Goal: Use online tool/utility: Utilize a website feature to perform a specific function

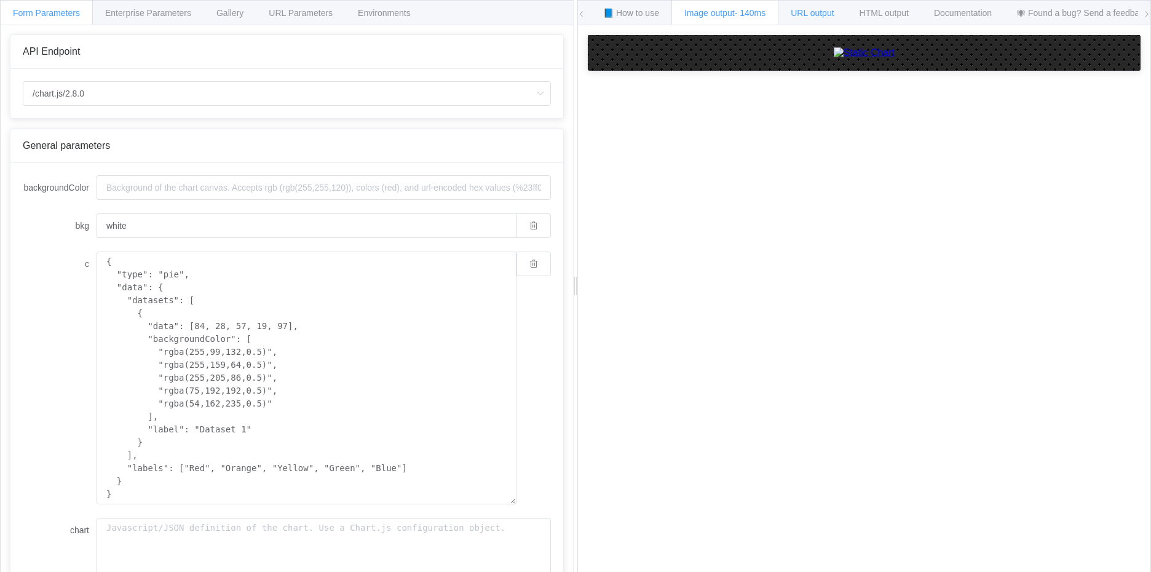
click at [819, 13] on span "URL output" at bounding box center [812, 13] width 43 height 10
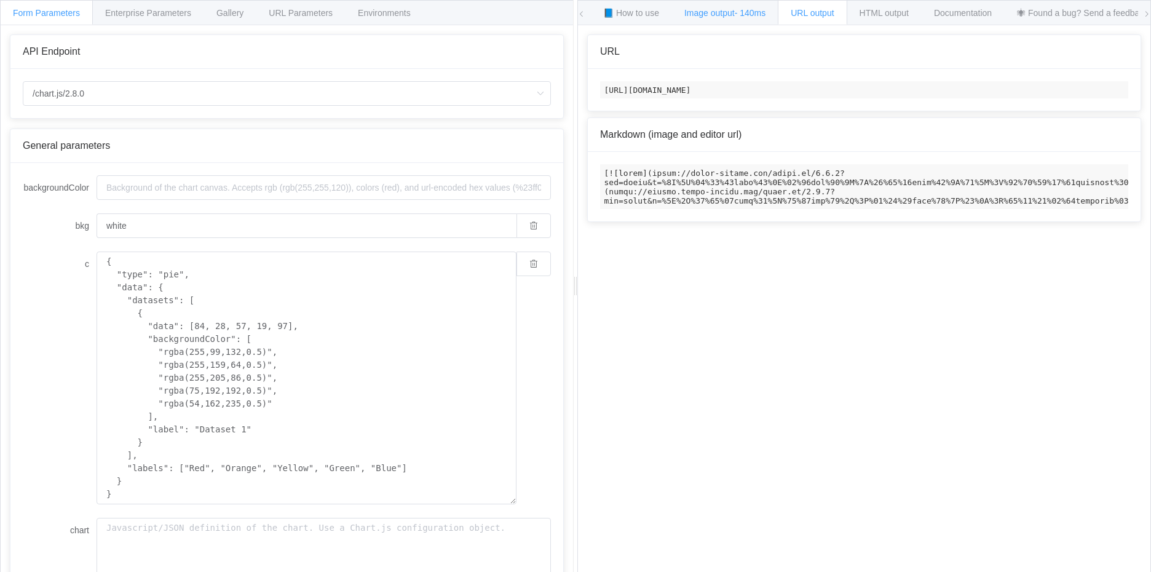
click at [717, 6] on div "Image output - 140ms" at bounding box center [724, 12] width 107 height 25
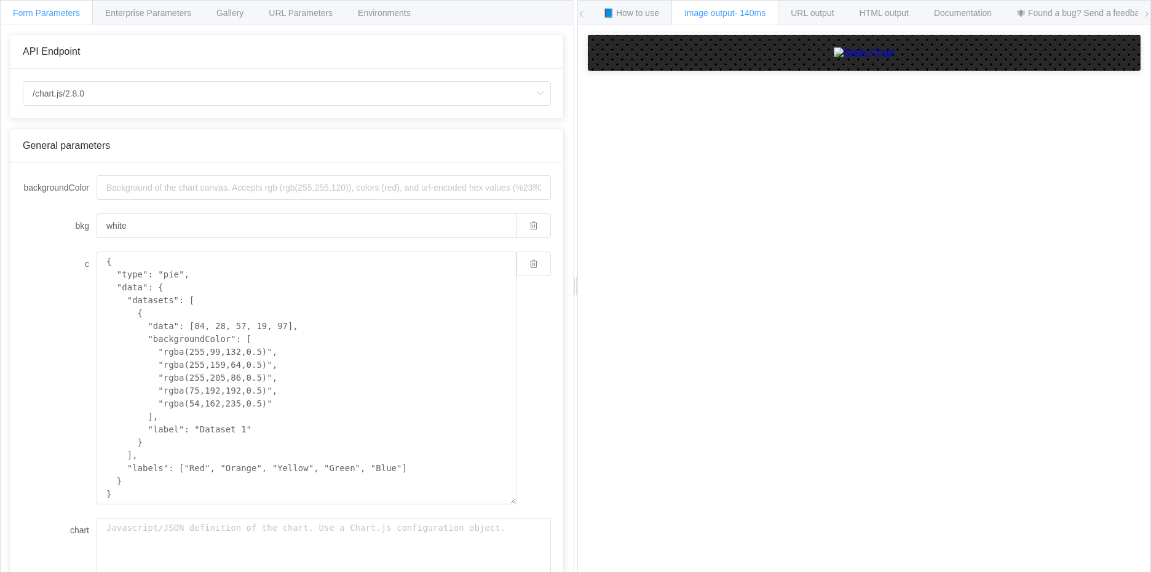
click at [834, 58] on img at bounding box center [864, 52] width 61 height 11
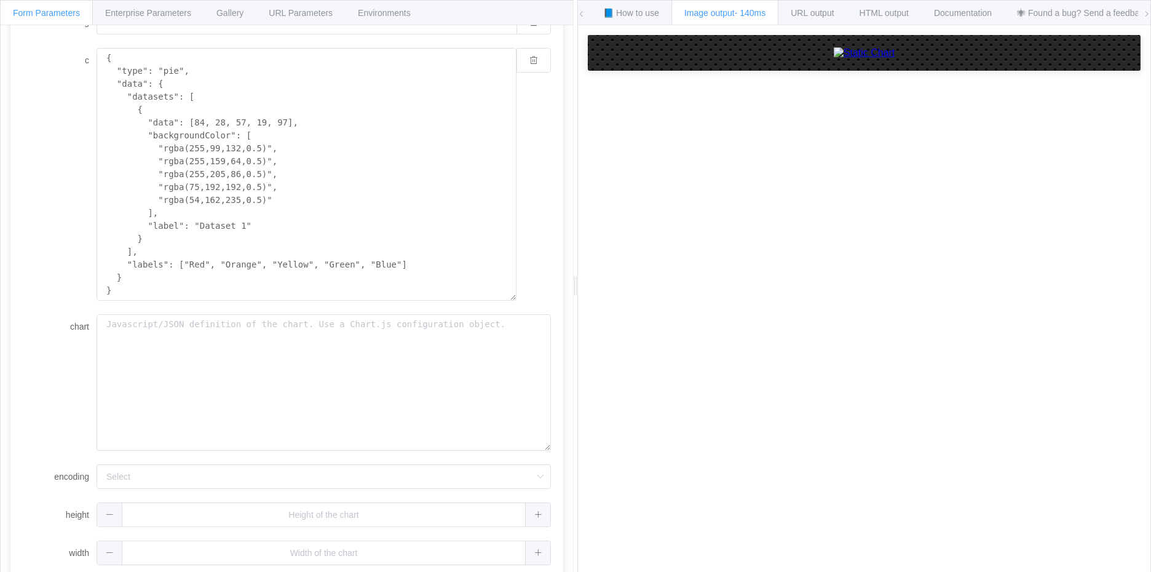
scroll to position [213, 0]
